Goal: Task Accomplishment & Management: Manage account settings

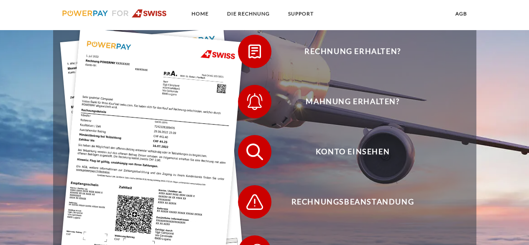
scroll to position [160, 0]
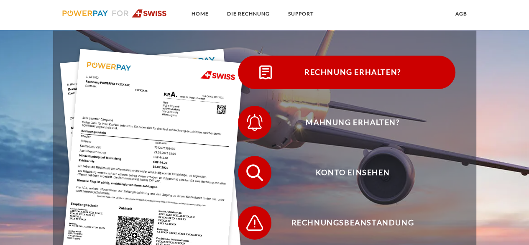
click at [360, 74] on span "Rechnung erhalten?" at bounding box center [352, 72] width 205 height 33
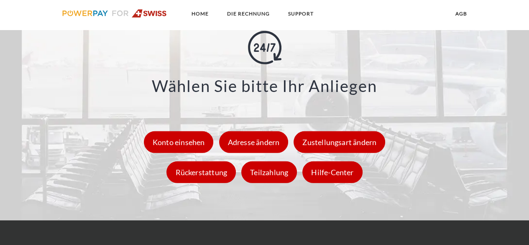
scroll to position [1086, 0]
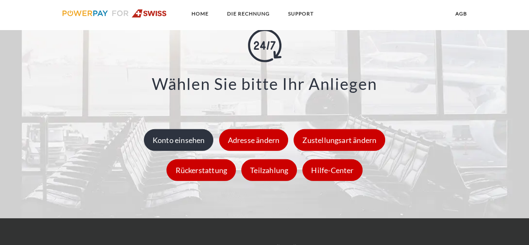
click at [172, 142] on div "Konto einsehen" at bounding box center [179, 140] width 70 height 22
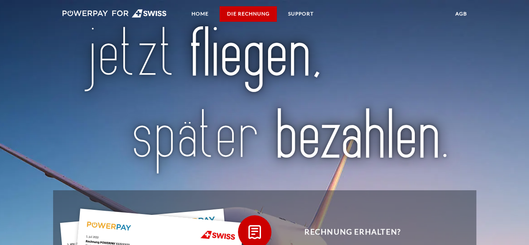
click at [253, 12] on link "DIE RECHNUNG" at bounding box center [248, 13] width 57 height 15
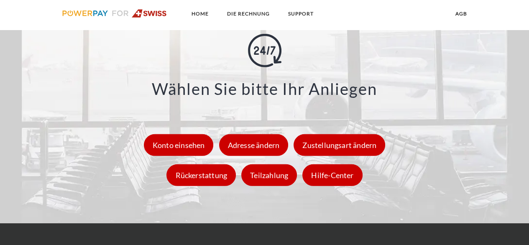
scroll to position [1082, 0]
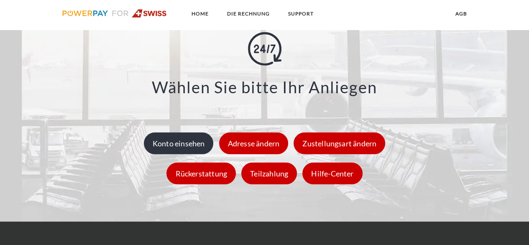
click at [188, 141] on div "Konto einsehen" at bounding box center [179, 143] width 70 height 22
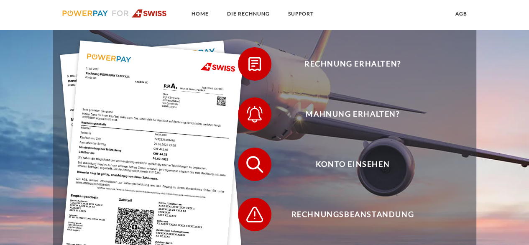
scroll to position [172, 0]
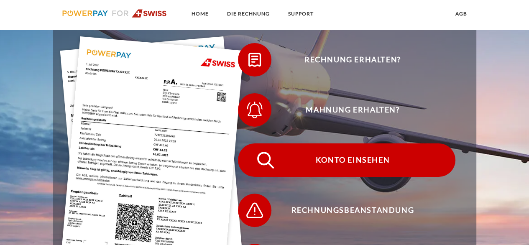
click at [371, 158] on span "Konto einsehen" at bounding box center [352, 159] width 205 height 33
